Goal: Task Accomplishment & Management: Manage account settings

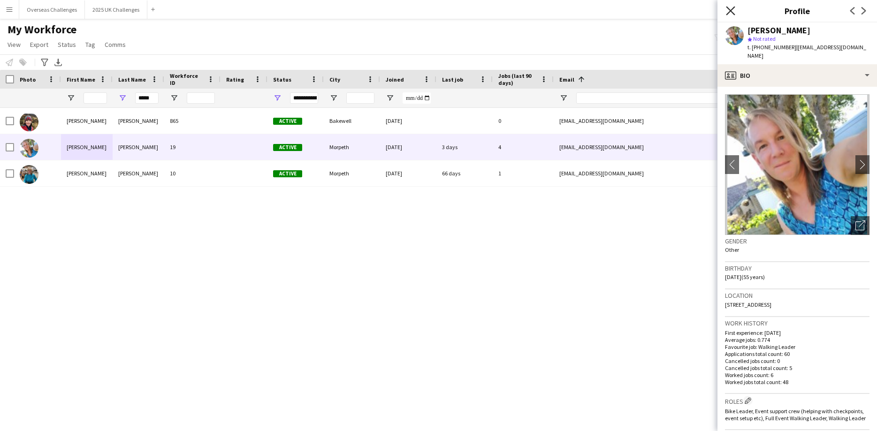
click at [731, 8] on icon "Close pop-in" at bounding box center [730, 10] width 9 height 9
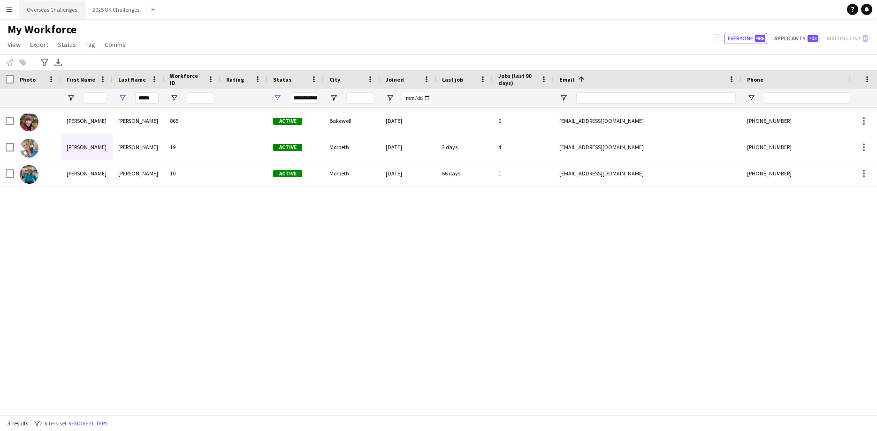
click at [69, 11] on button "Overseas Challenges Close" at bounding box center [52, 9] width 66 height 18
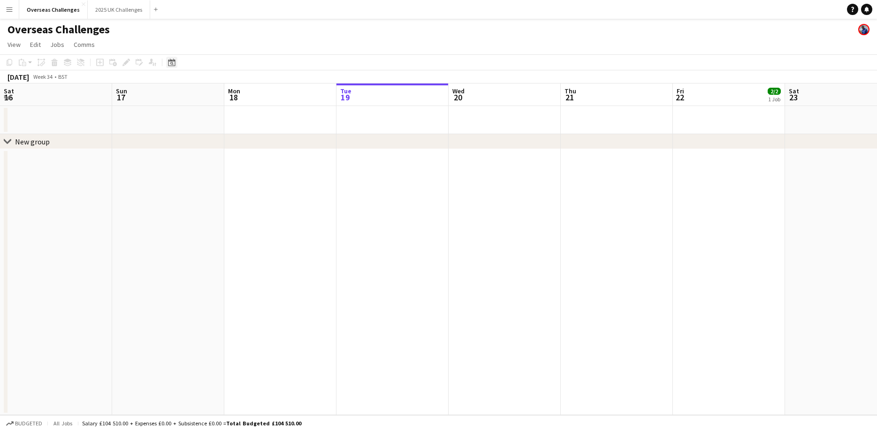
click at [170, 61] on icon at bounding box center [171, 63] width 7 height 8
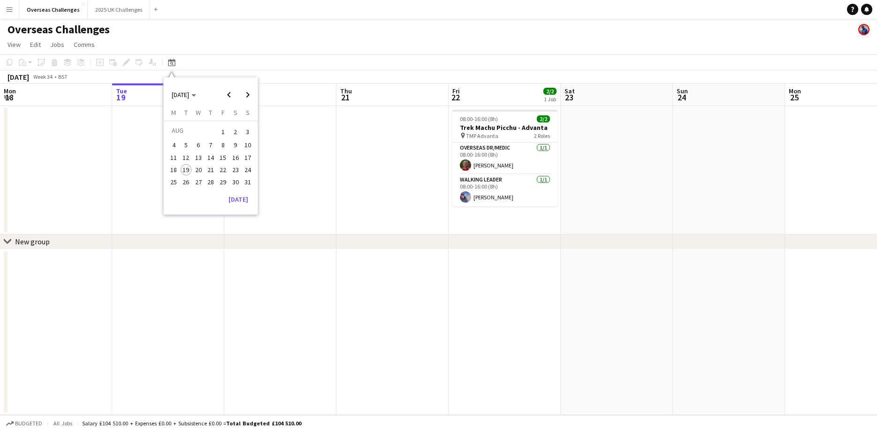
click at [195, 181] on span "27" at bounding box center [198, 181] width 11 height 11
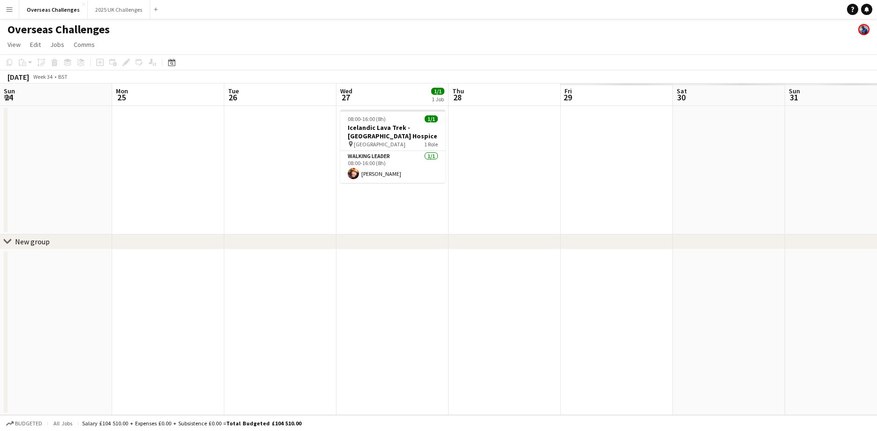
scroll to position [0, 323]
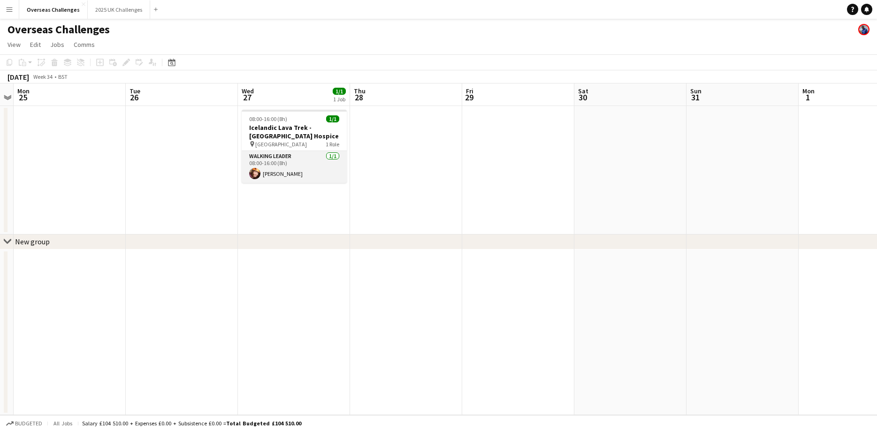
click at [283, 177] on app-card-role "Walking Leader [DATE] 08:00-16:00 (8h) [PERSON_NAME]" at bounding box center [294, 167] width 105 height 32
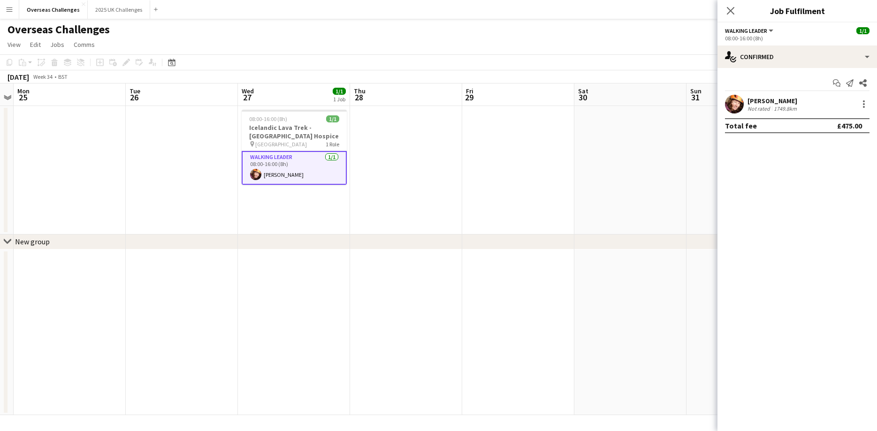
click at [805, 105] on div "[PERSON_NAME] Not rated 1749.8km" at bounding box center [797, 104] width 160 height 19
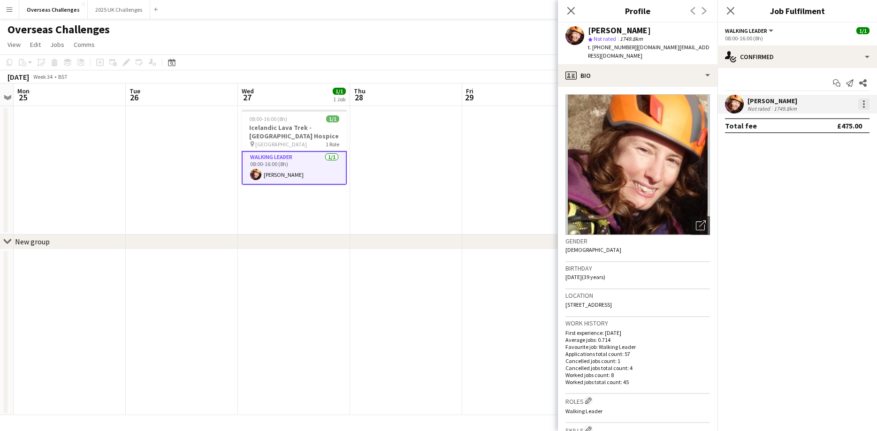
click at [861, 104] on div at bounding box center [863, 104] width 11 height 11
click at [824, 216] on span "Remove" at bounding box center [833, 211] width 58 height 8
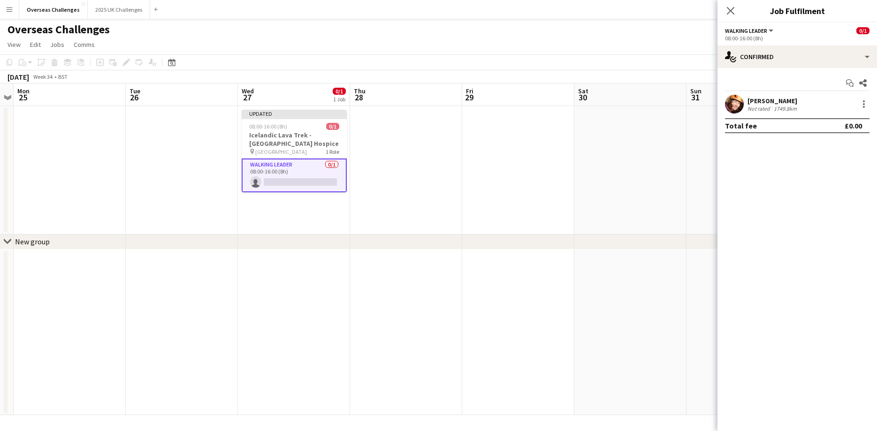
click at [305, 181] on app-card-role "Walking Leader 0/1 08:00-16:00 (8h) single-neutral-actions" at bounding box center [294, 176] width 105 height 34
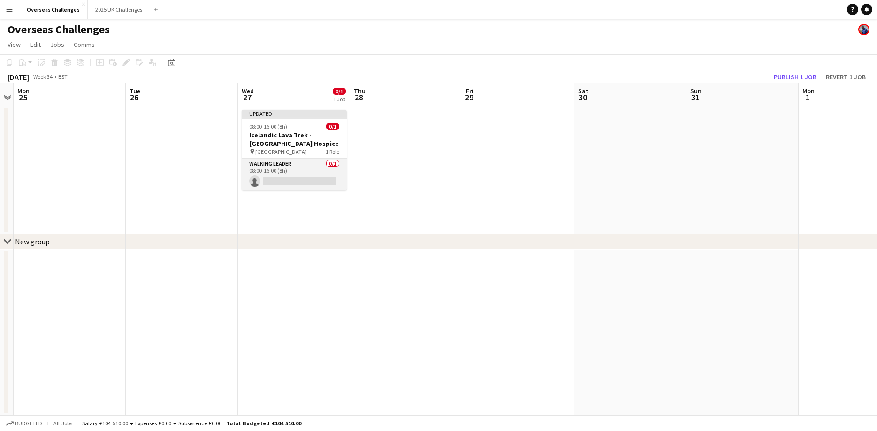
click at [305, 177] on app-card-role "Walking Leader 0/1 08:00-16:00 (8h) single-neutral-actions" at bounding box center [294, 175] width 105 height 32
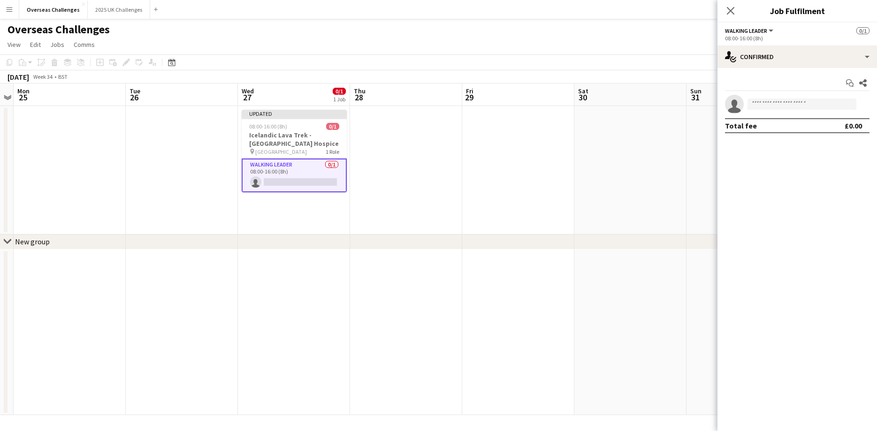
click at [760, 110] on app-invite-slot "single-neutral-actions" at bounding box center [797, 104] width 160 height 19
click at [765, 104] on input at bounding box center [801, 104] width 109 height 11
type input "**********"
click at [788, 124] on span "[EMAIL_ADDRESS][DOMAIN_NAME]" at bounding box center [802, 126] width 94 height 8
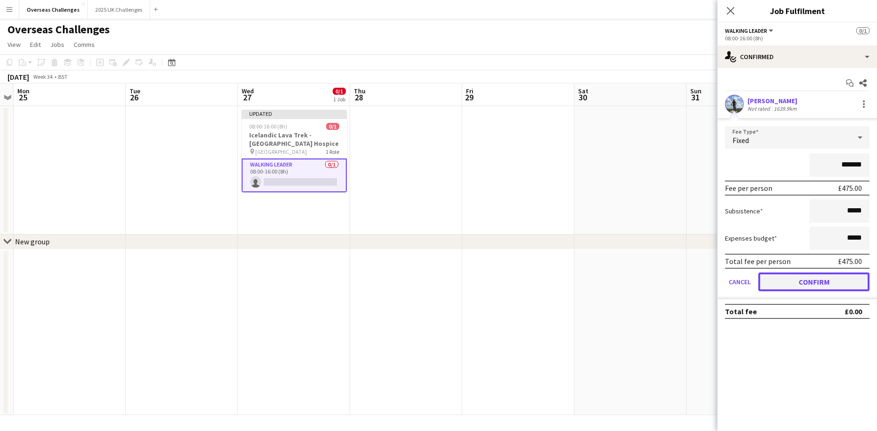
click at [824, 289] on button "Confirm" at bounding box center [813, 282] width 111 height 19
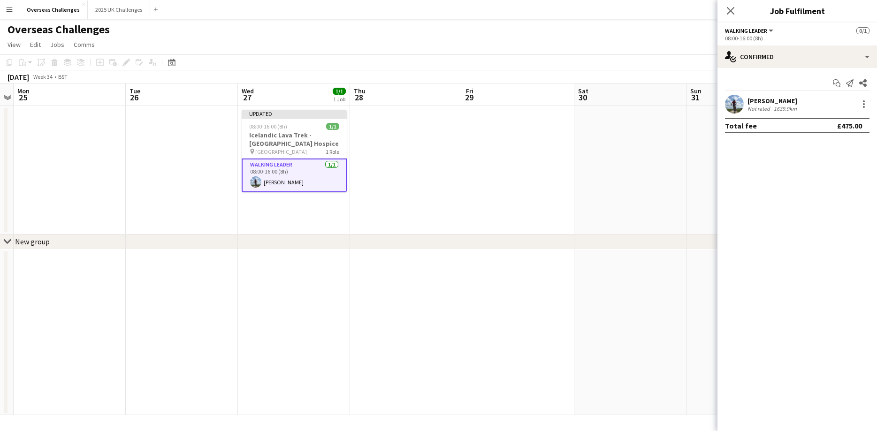
drag, startPoint x: 728, startPoint y: 7, endPoint x: 730, endPoint y: 17, distance: 11.0
click at [727, 9] on icon "Close pop-in" at bounding box center [731, 11] width 8 height 8
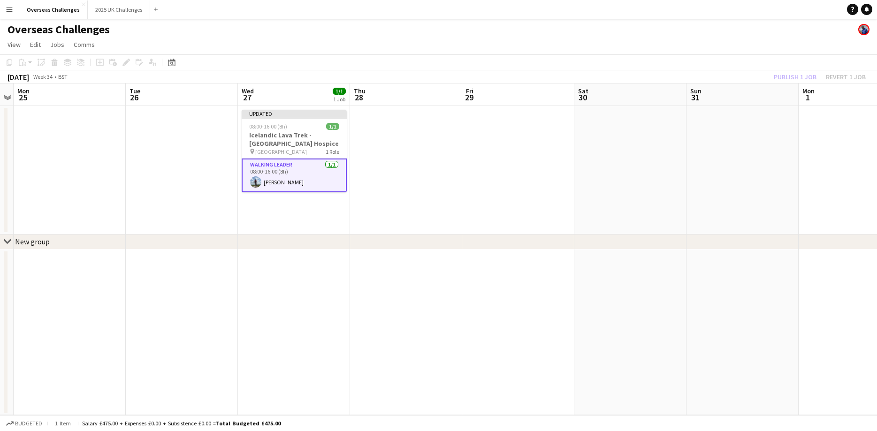
click at [805, 77] on div "Publish 1 job Revert 1 job" at bounding box center [819, 77] width 114 height 12
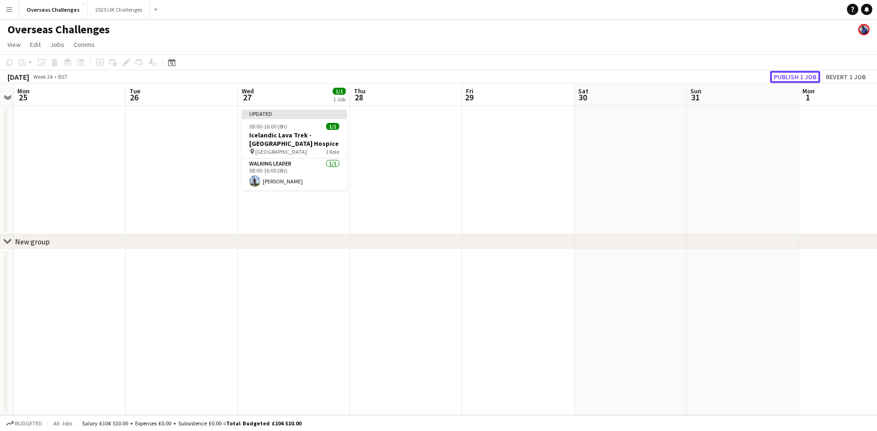
click at [805, 77] on button "Publish 1 job" at bounding box center [795, 77] width 50 height 12
